Goal: Task Accomplishment & Management: Manage account settings

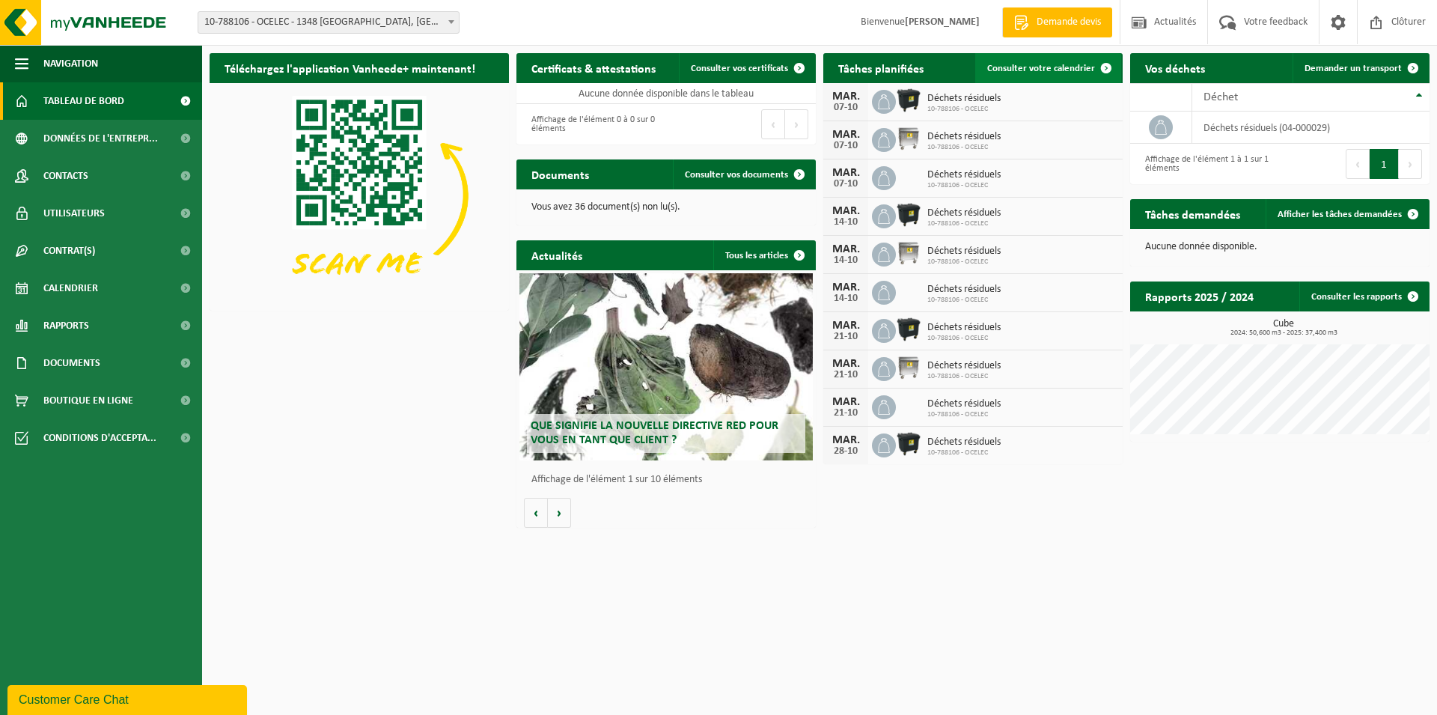
click at [1089, 65] on span "Consulter votre calendrier" at bounding box center [1041, 69] width 108 height 10
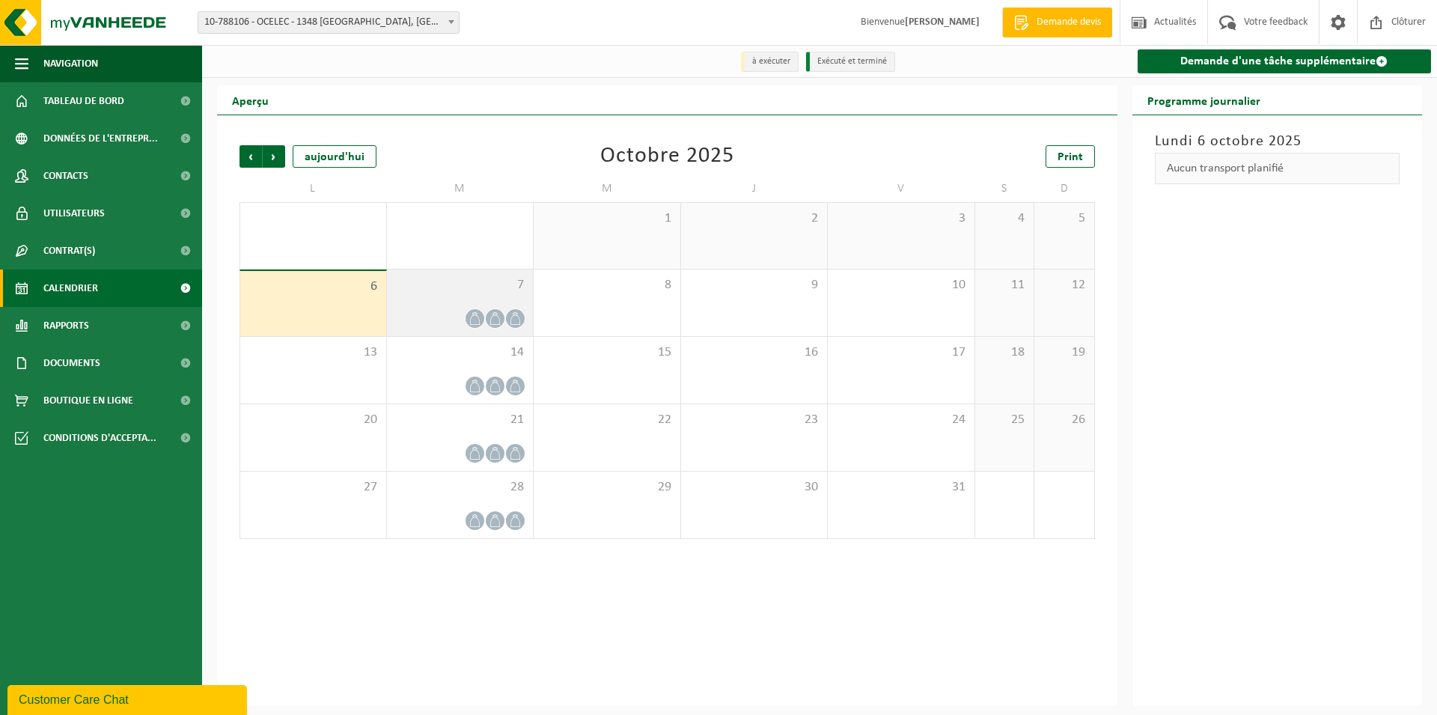
click at [498, 320] on icon at bounding box center [495, 318] width 13 height 13
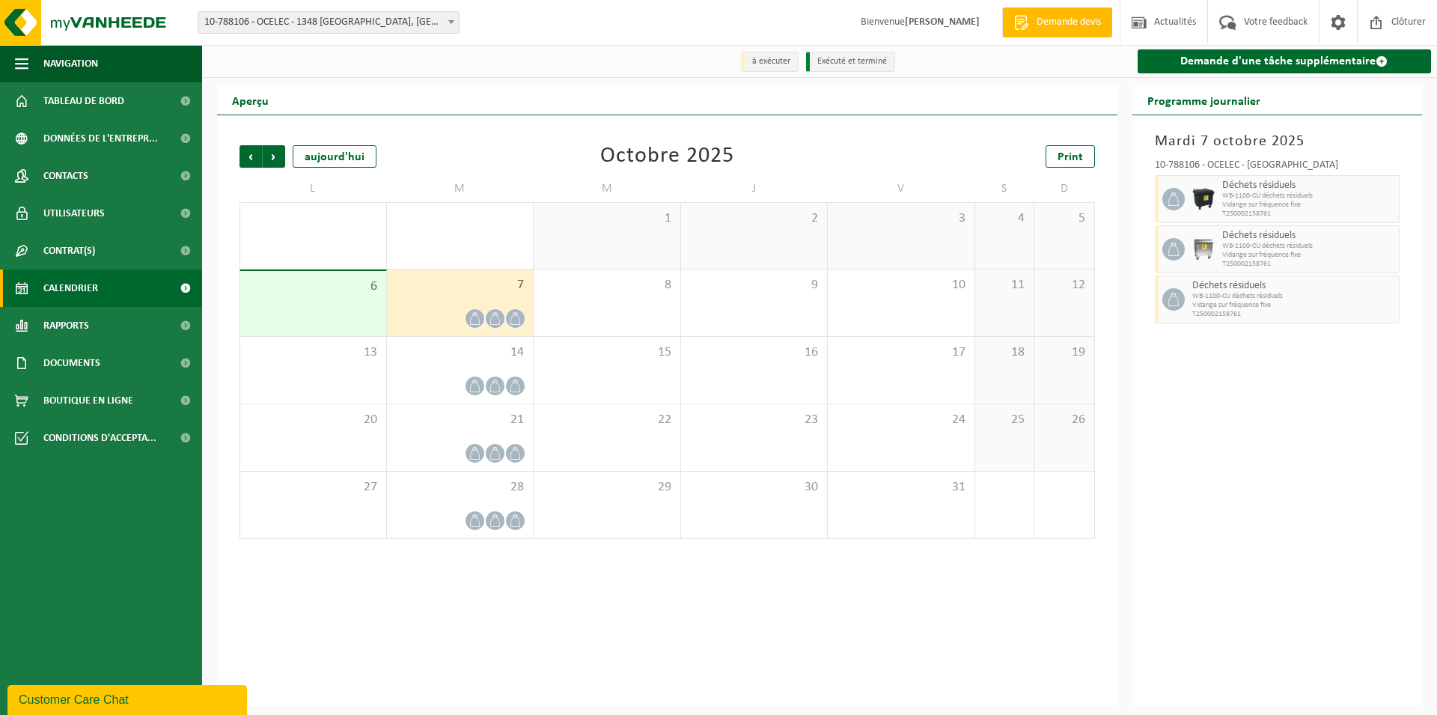
click at [498, 320] on icon at bounding box center [495, 318] width 13 height 13
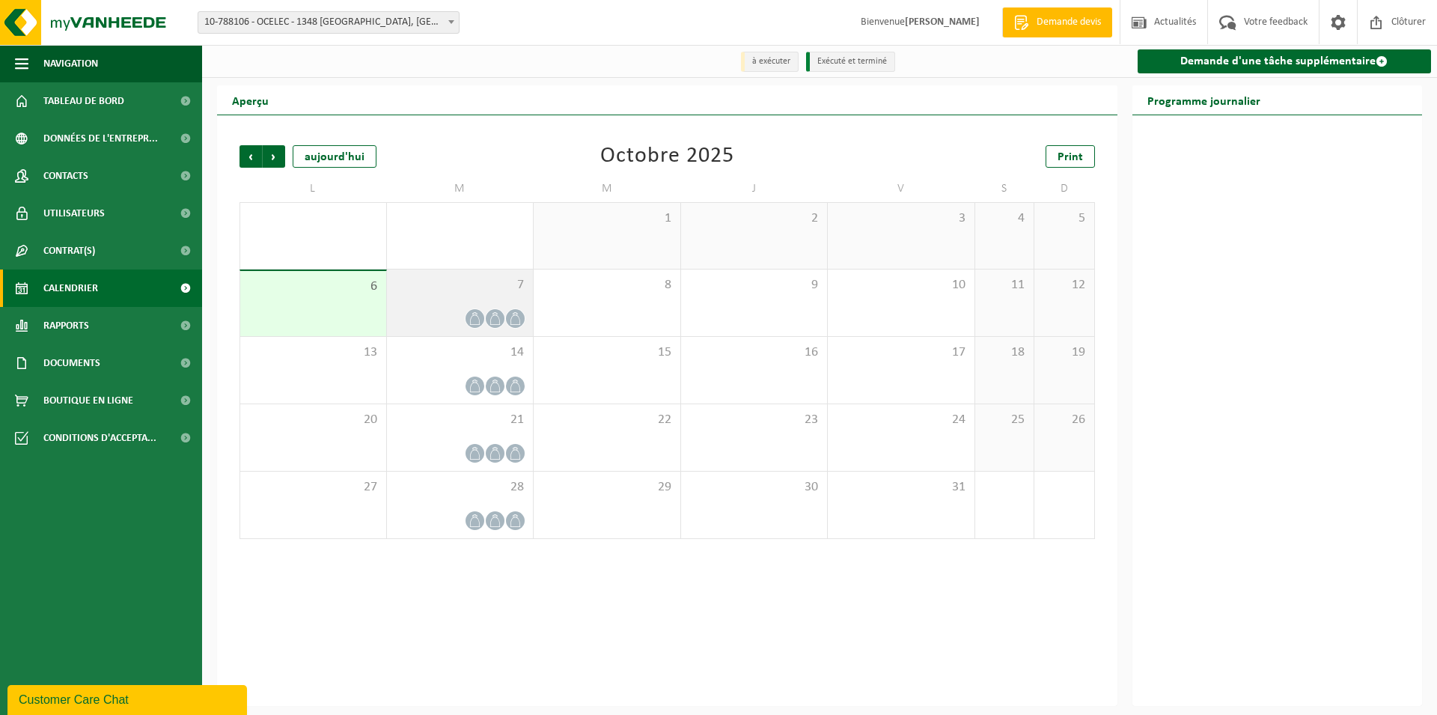
click at [498, 320] on icon at bounding box center [495, 318] width 13 height 13
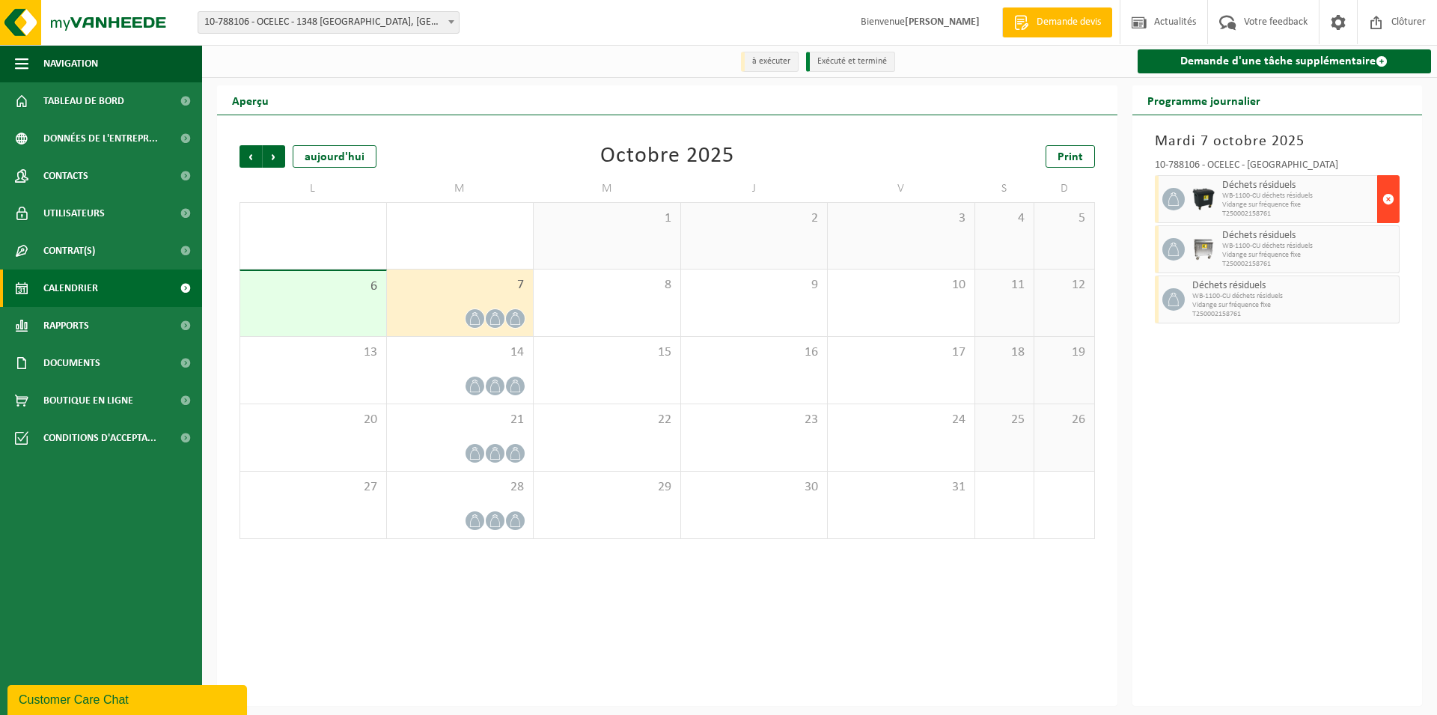
click at [1386, 200] on span "button" at bounding box center [1388, 199] width 12 height 30
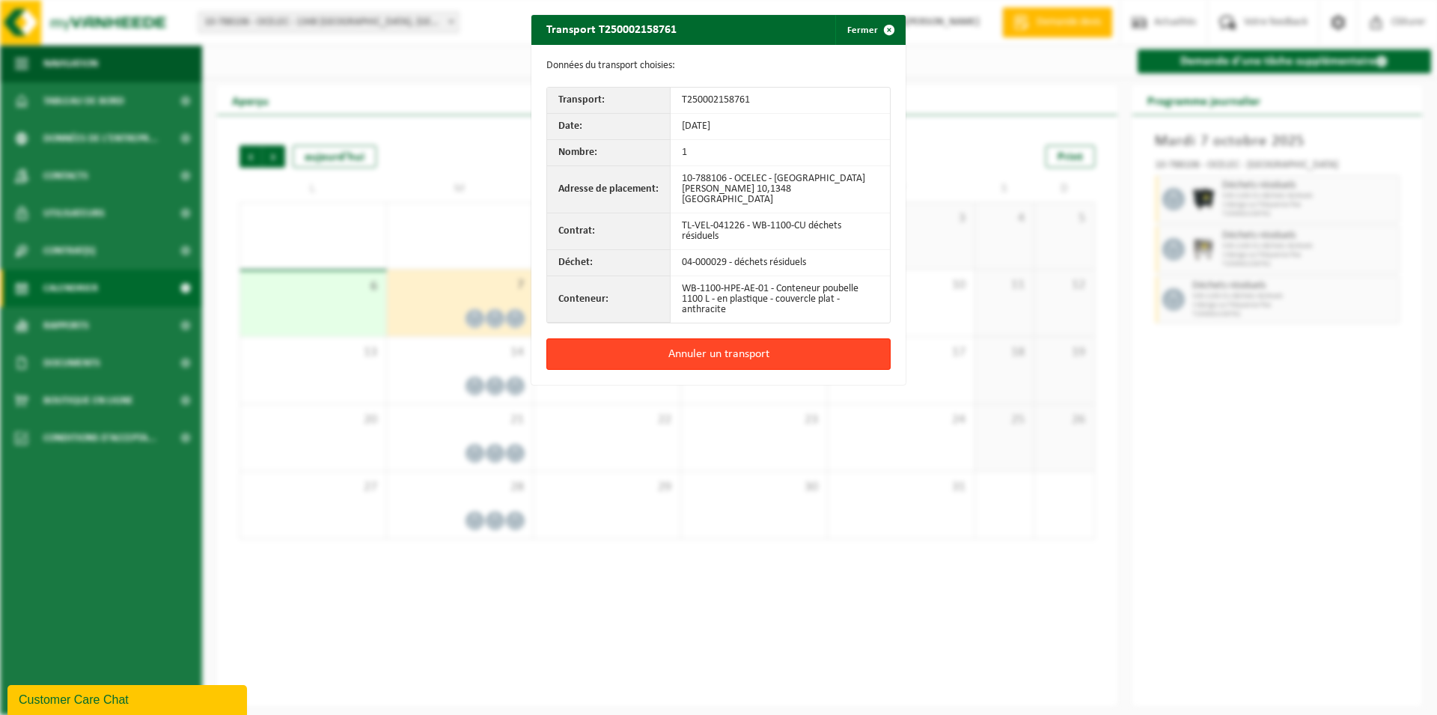
click at [700, 338] on button "Annuler un transport" at bounding box center [718, 353] width 344 height 31
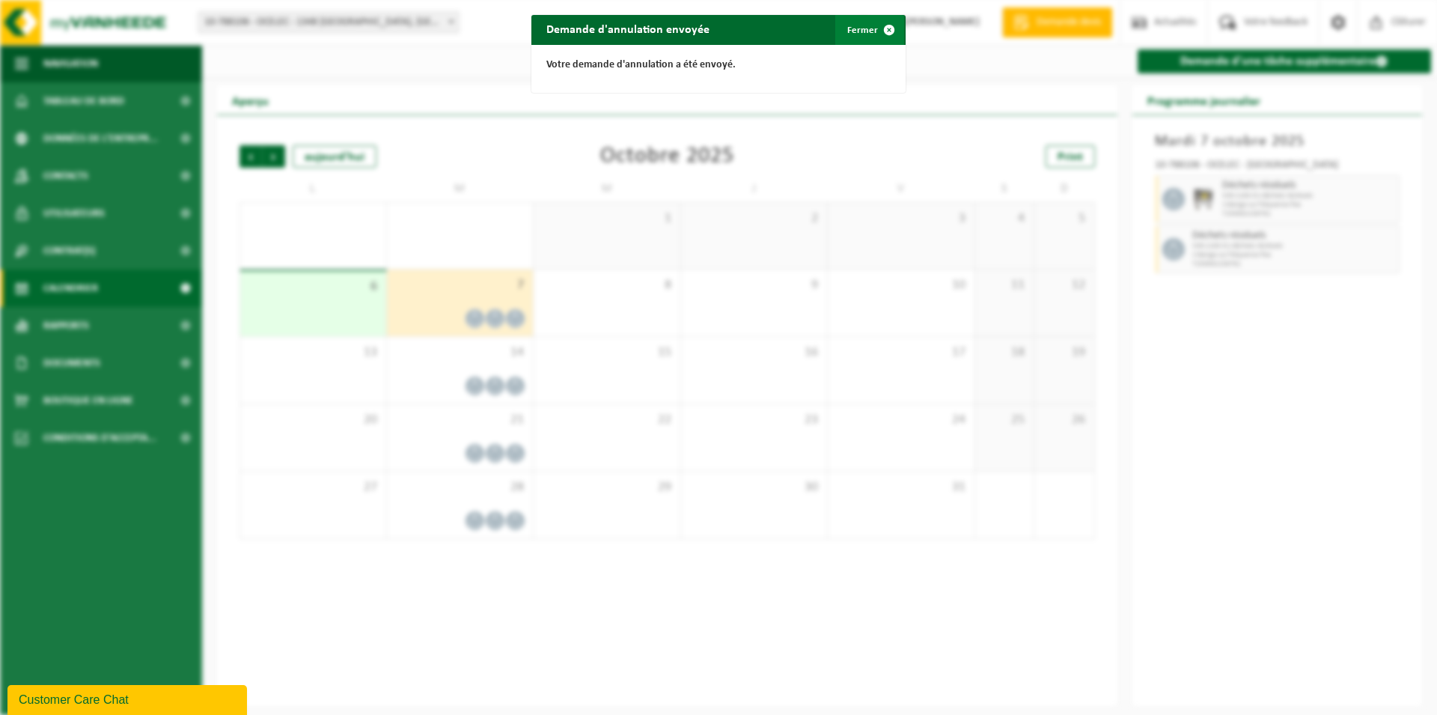
click at [858, 27] on button "Fermer" at bounding box center [869, 30] width 69 height 30
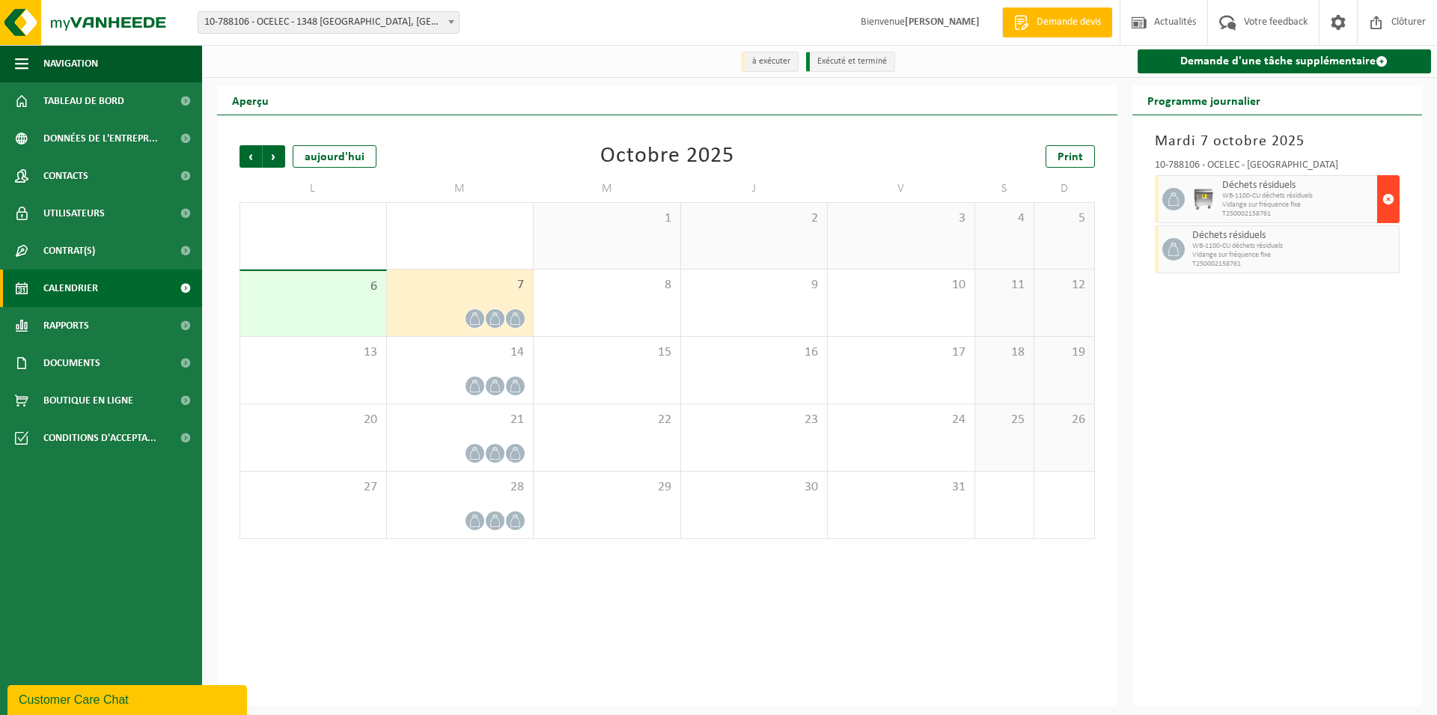
click at [1384, 192] on span "button" at bounding box center [1388, 199] width 12 height 30
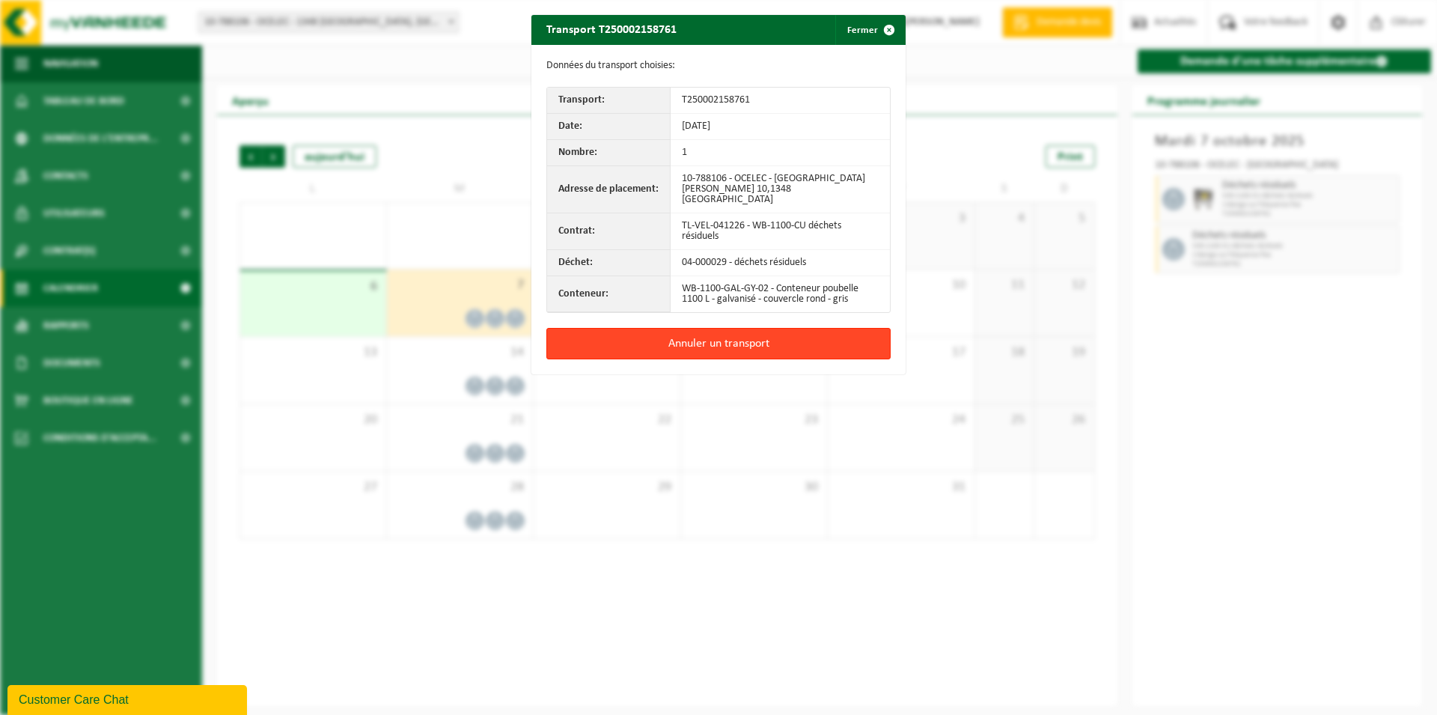
click at [708, 334] on button "Annuler un transport" at bounding box center [718, 343] width 344 height 31
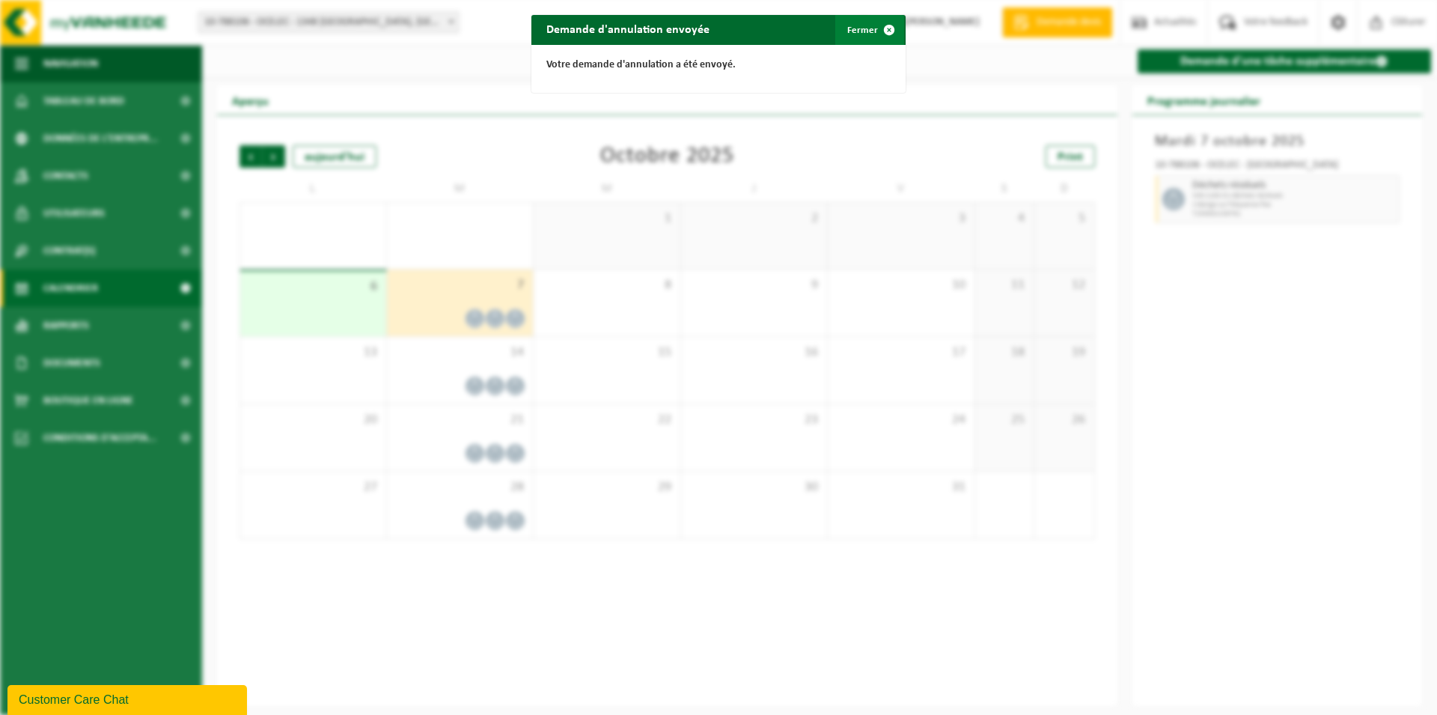
click at [885, 28] on span "button" at bounding box center [889, 30] width 30 height 30
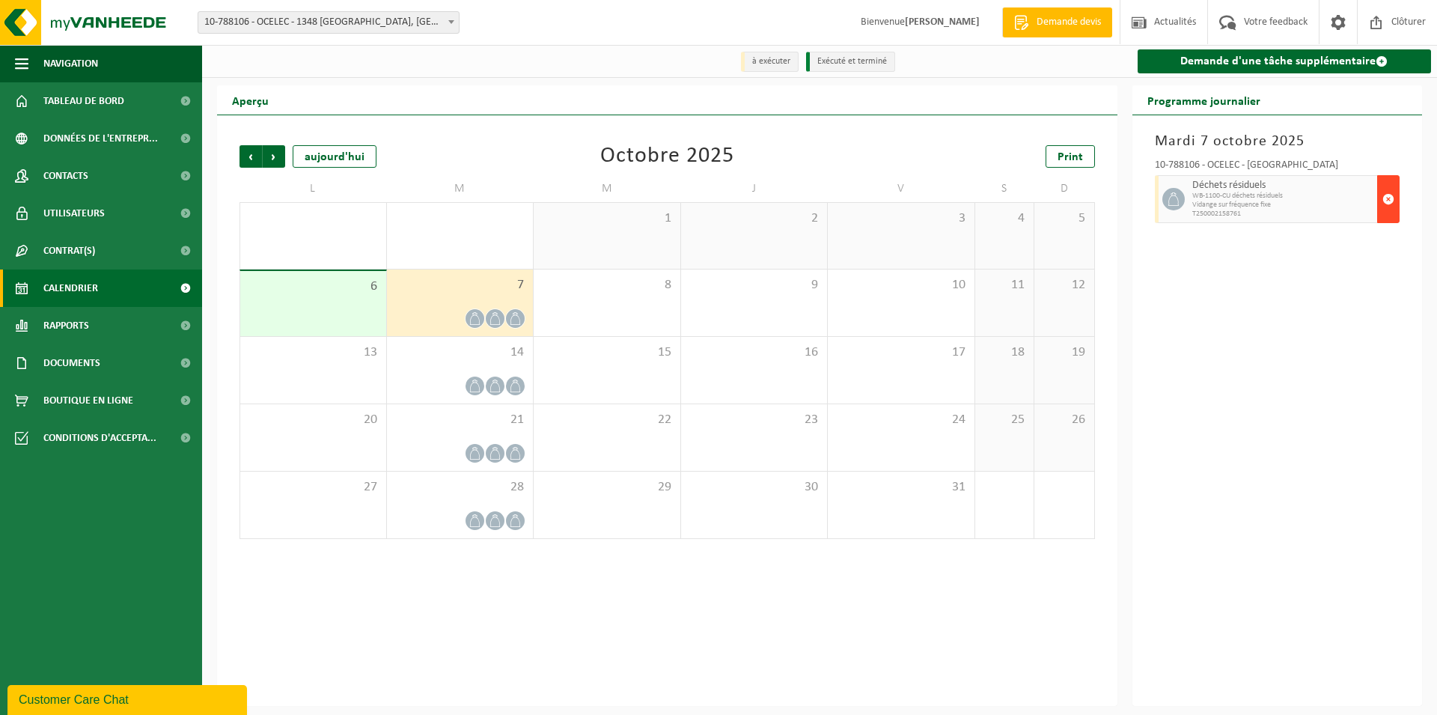
click at [1387, 197] on span "button" at bounding box center [1388, 199] width 12 height 30
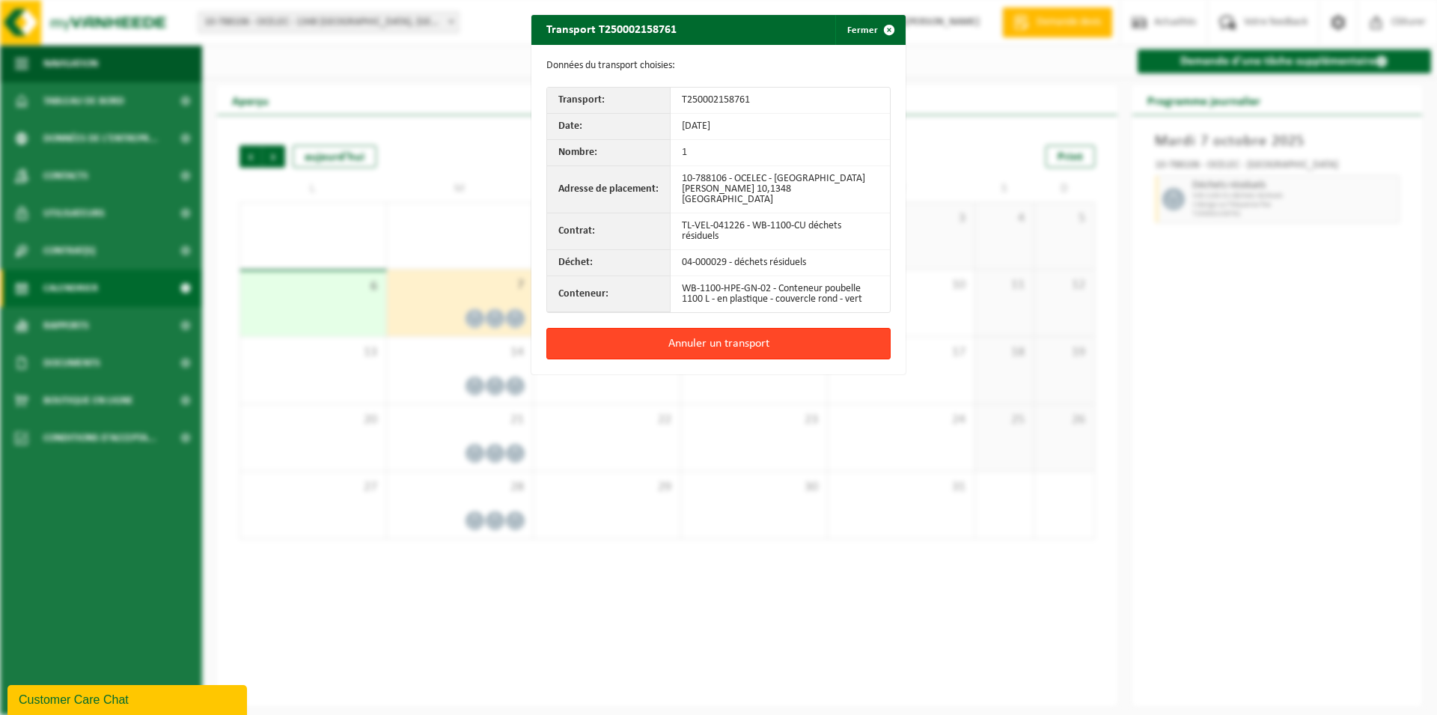
drag, startPoint x: 731, startPoint y: 331, endPoint x: 768, endPoint y: 299, distance: 49.3
click at [733, 331] on button "Annuler un transport" at bounding box center [718, 343] width 344 height 31
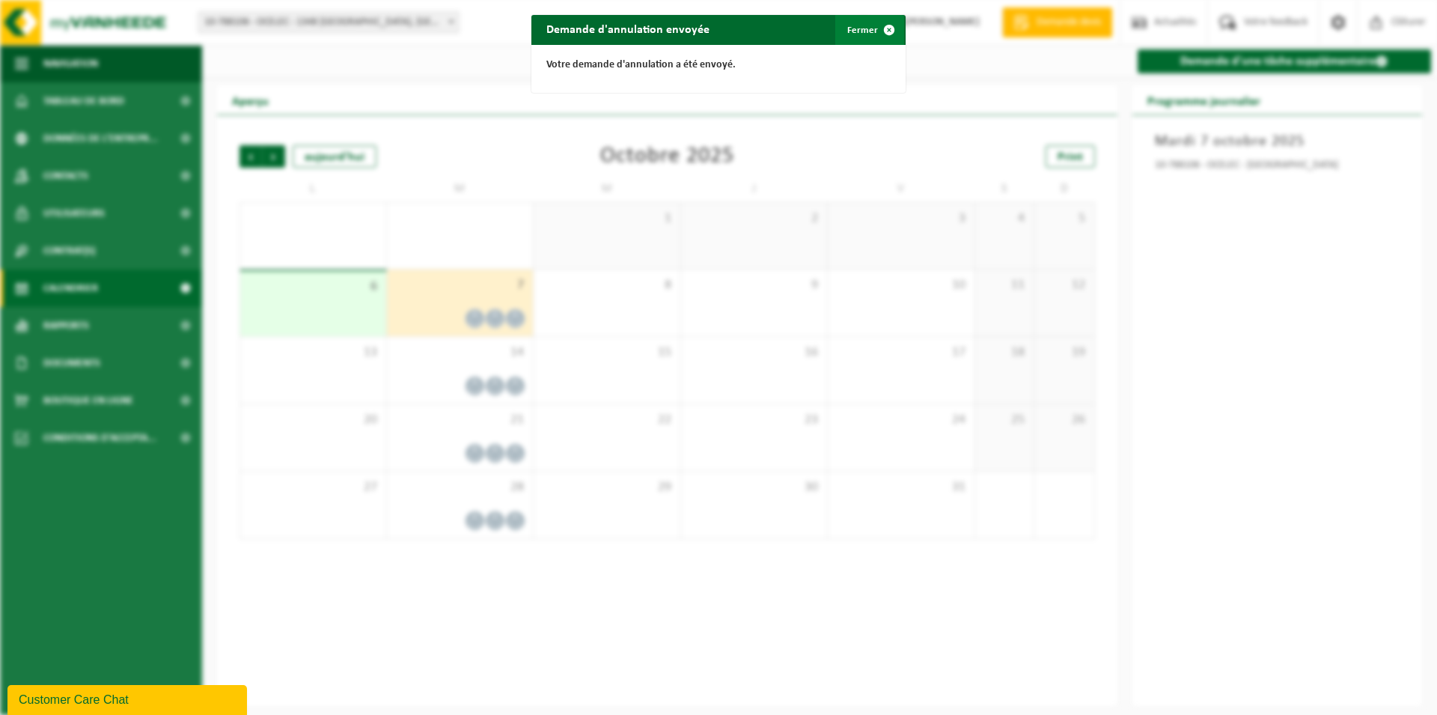
click at [863, 28] on button "Fermer" at bounding box center [869, 30] width 69 height 30
